Goal: Find contact information: Find contact information

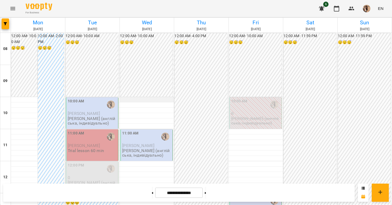
scroll to position [143, 0]
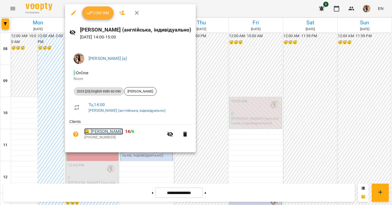
click at [113, 133] on link "😀 [PERSON_NAME]" at bounding box center [103, 131] width 39 height 6
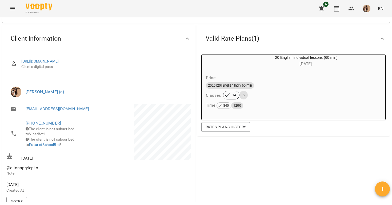
scroll to position [37, 0]
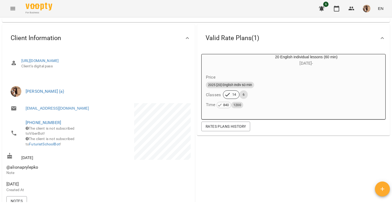
click at [29, 170] on span "@alionaprylepko" at bounding box center [22, 166] width 32 height 5
copy span "@alionaprylepko"
